Goal: Check status: Check status

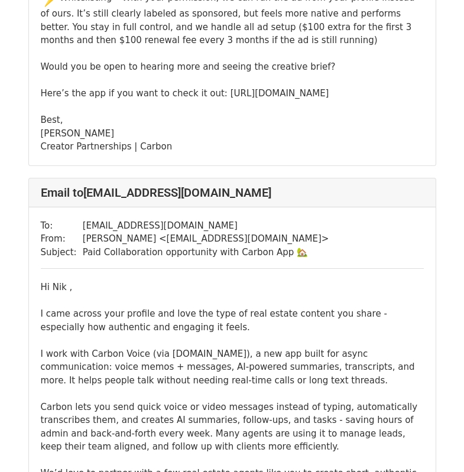
scroll to position [532, 0]
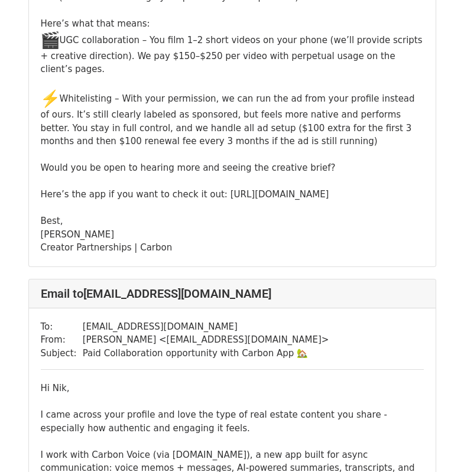
scroll to position [414, 0]
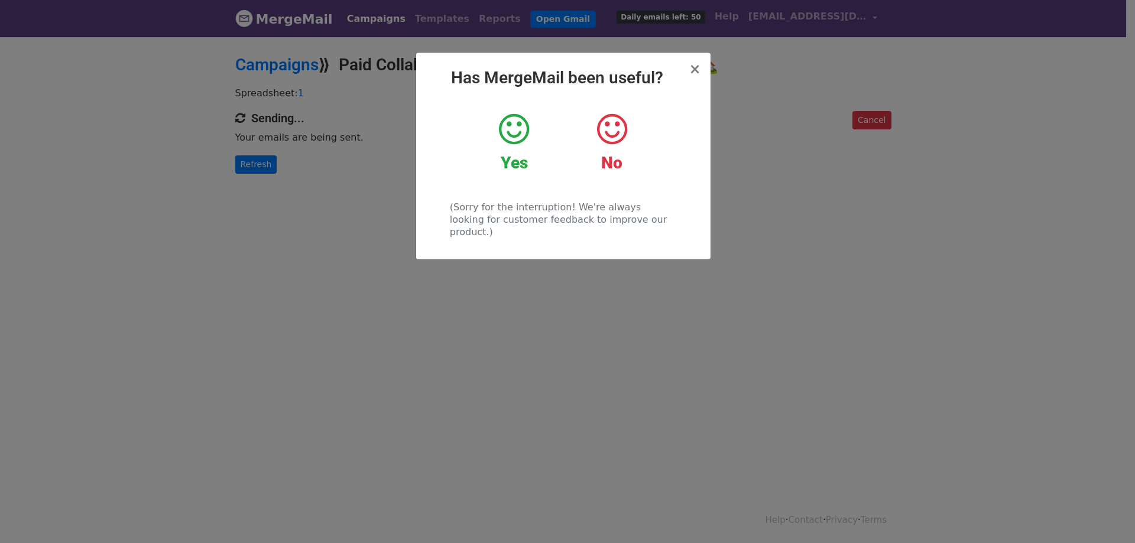
click at [511, 138] on icon at bounding box center [514, 129] width 30 height 35
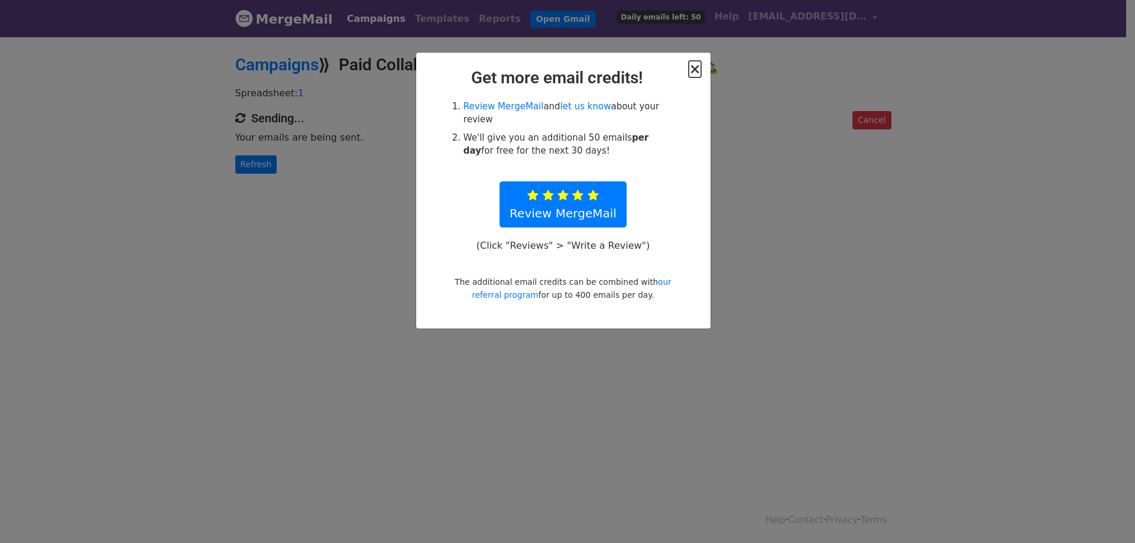
click at [698, 73] on span "×" at bounding box center [695, 69] width 12 height 17
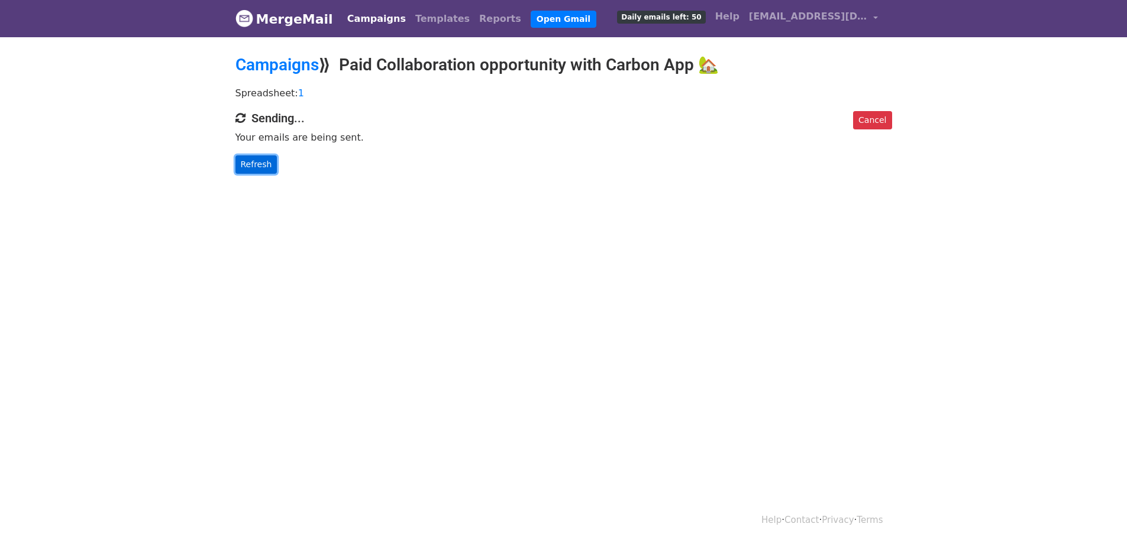
click at [259, 167] on link "Refresh" at bounding box center [256, 165] width 42 height 18
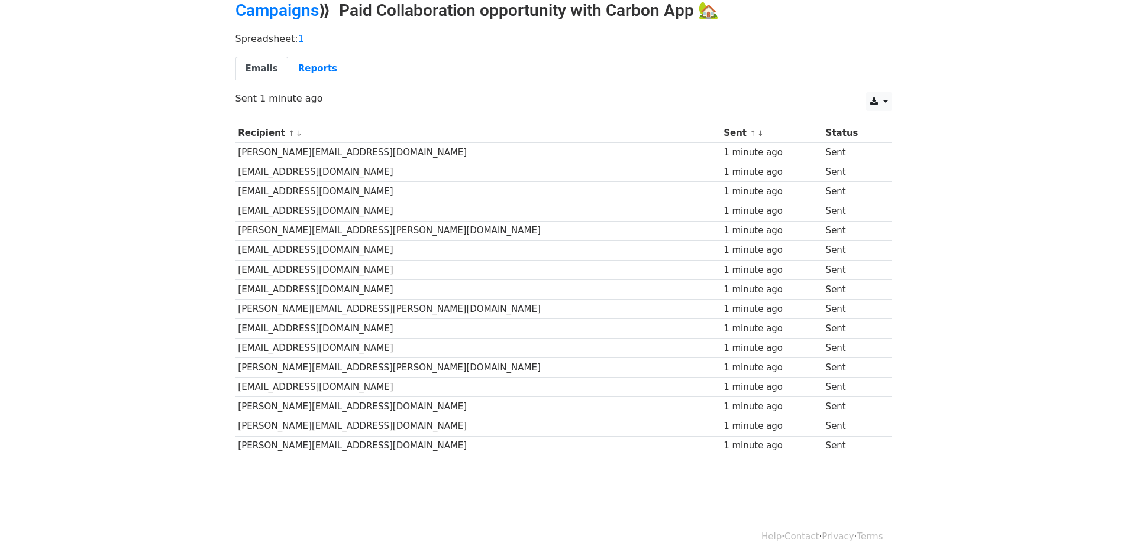
scroll to position [59, 0]
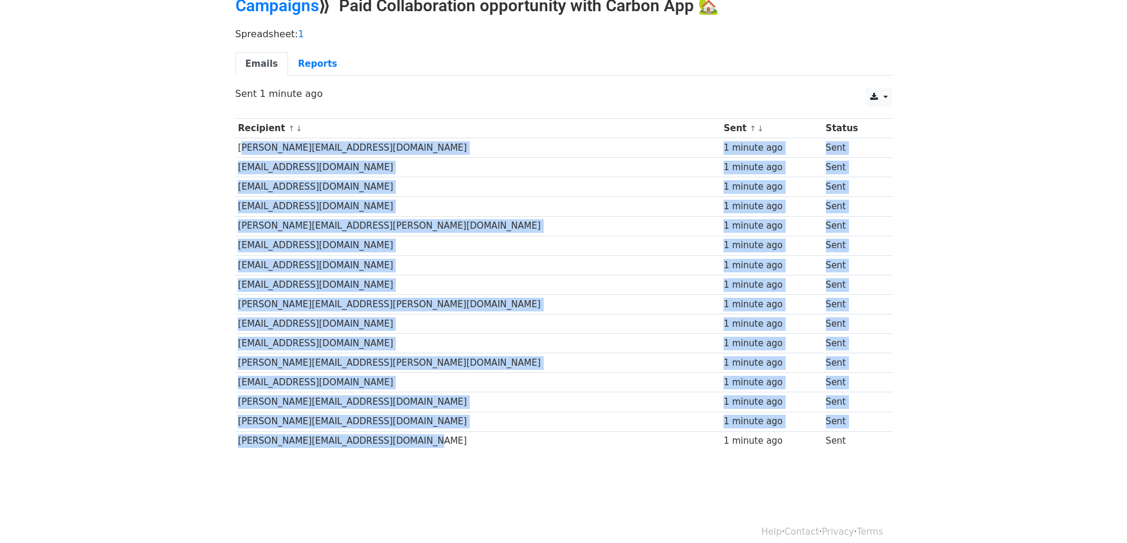
drag, startPoint x: 237, startPoint y: 150, endPoint x: 399, endPoint y: 442, distance: 334.3
click at [399, 446] on tbody "Recipient ↑ ↓ Sent ↑ ↓ Status daniel@brockandlori.com 1 minute ago Sent nashvil…" at bounding box center [563, 285] width 656 height 332
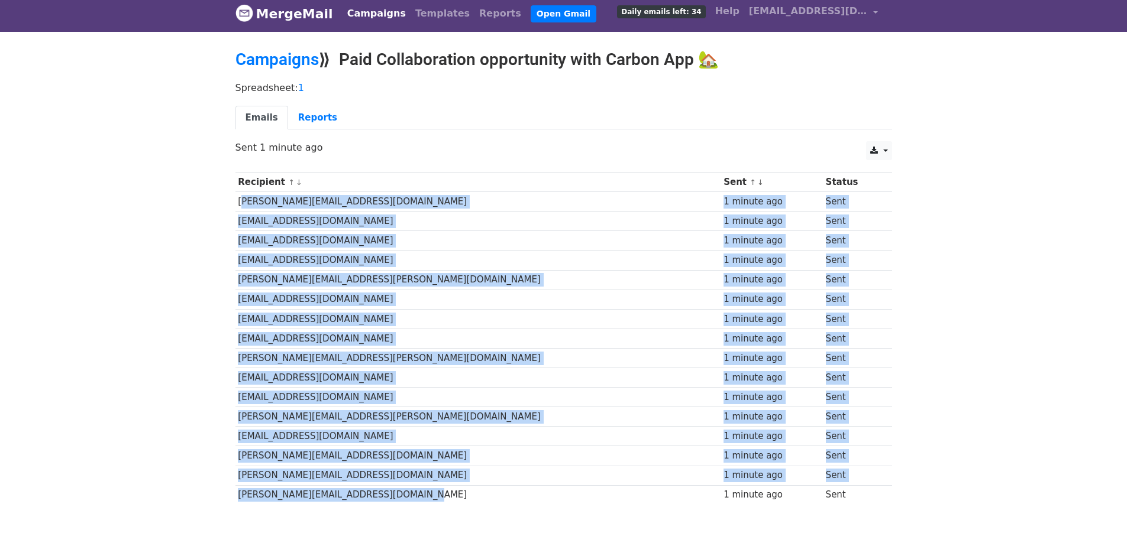
scroll to position [0, 0]
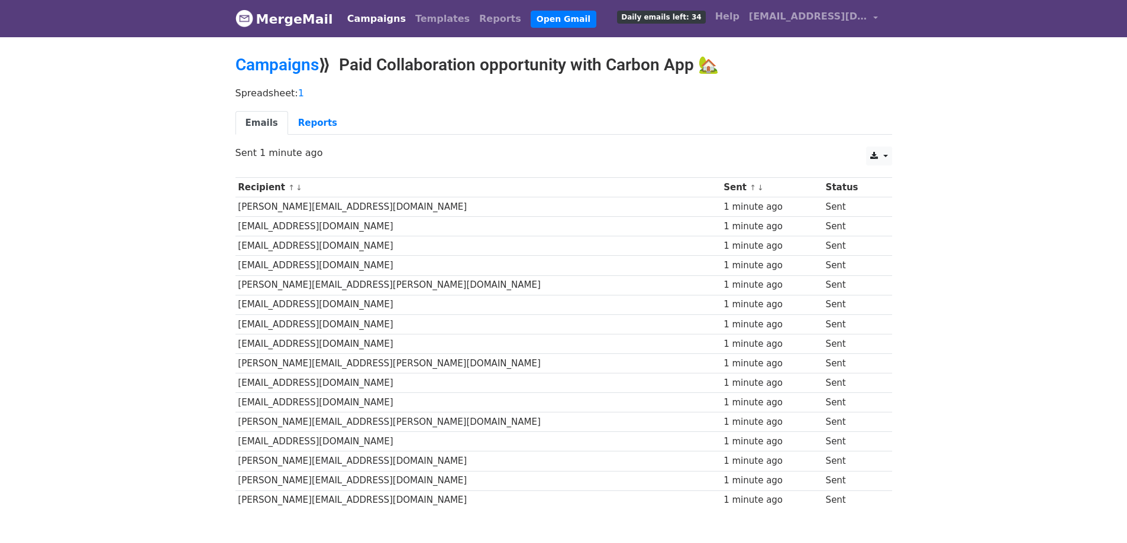
click at [374, 108] on div "Spreadsheet: 1 Emails Reports" at bounding box center [563, 114] width 674 height 66
click at [313, 122] on link "Reports" at bounding box center [317, 123] width 59 height 24
